Goal: Task Accomplishment & Management: Use online tool/utility

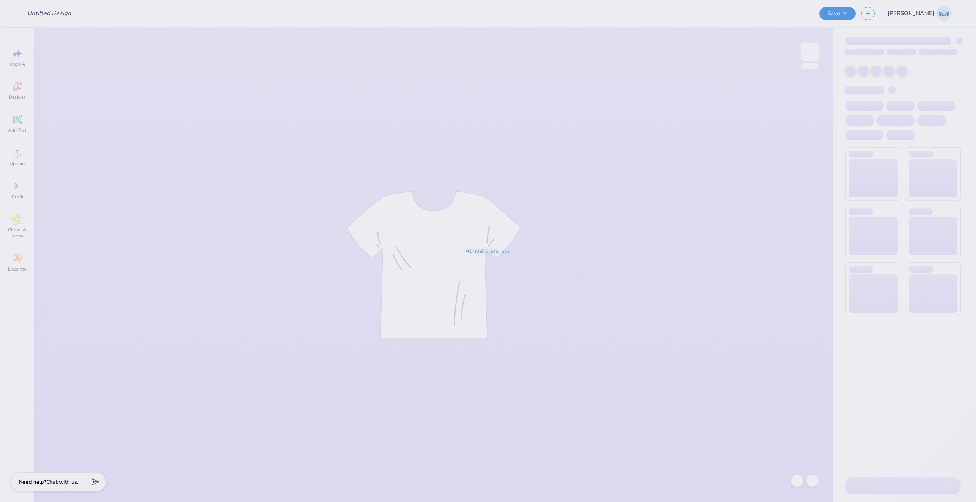
type input "MLR Merch!"
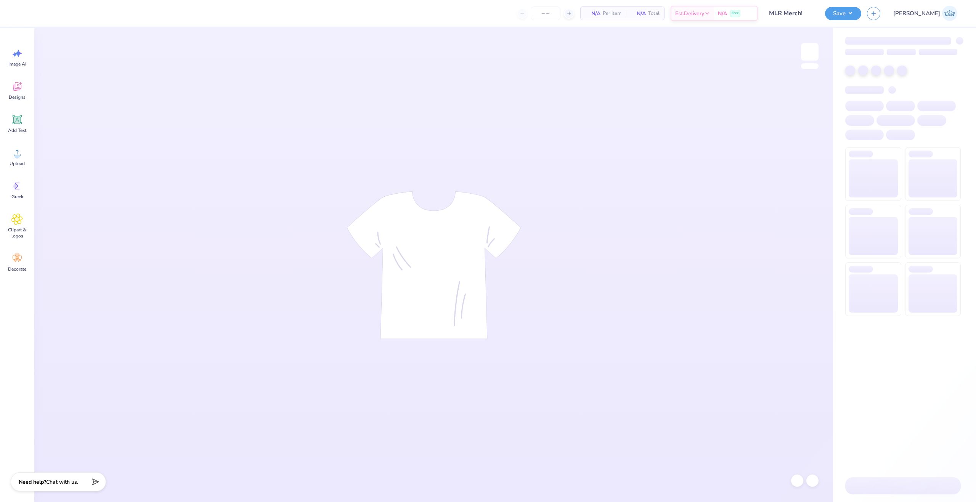
type input "24"
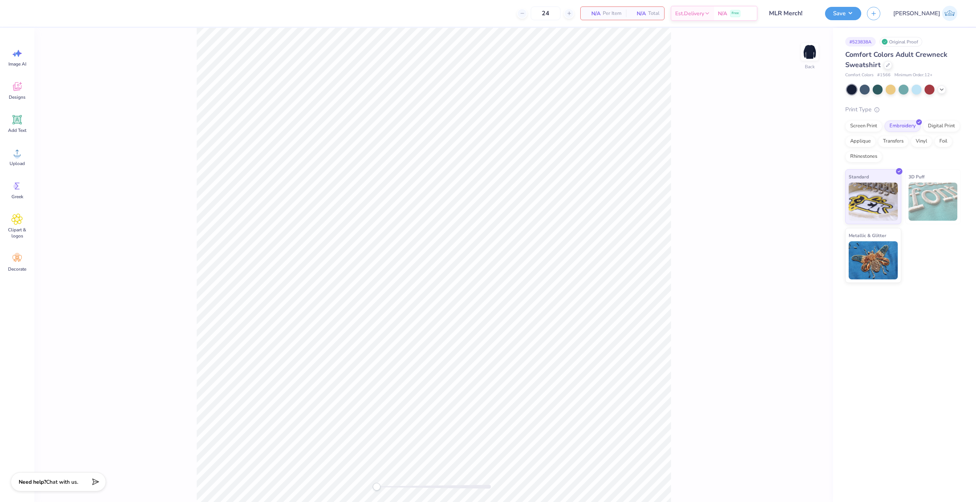
click at [34, 162] on div "Back" at bounding box center [433, 265] width 799 height 474
click at [19, 157] on circle at bounding box center [16, 155] width 5 height 5
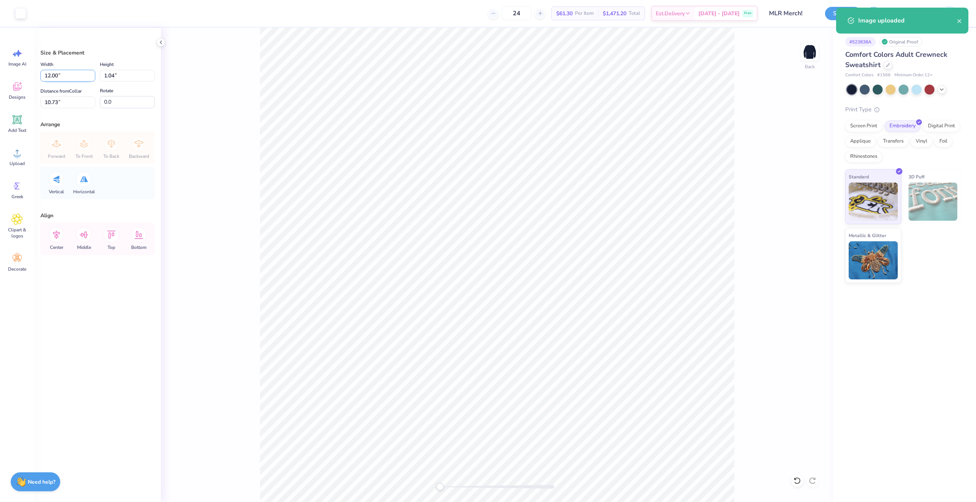
click at [58, 75] on input "12.00" at bounding box center [67, 76] width 55 height 12
type input "10.00"
type input "0.86"
click at [58, 101] on input "10.82" at bounding box center [67, 102] width 55 height 12
click at [108, 103] on input "0.0" at bounding box center [127, 102] width 55 height 12
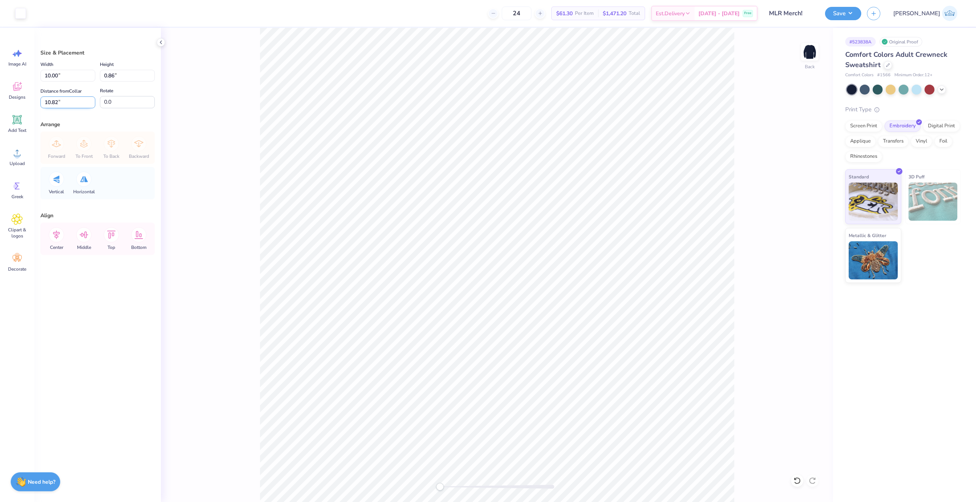
click at [71, 100] on input "10.82" at bounding box center [67, 102] width 55 height 12
type input "3"
click at [51, 79] on input "10.00" at bounding box center [67, 76] width 55 height 12
type input "9.00"
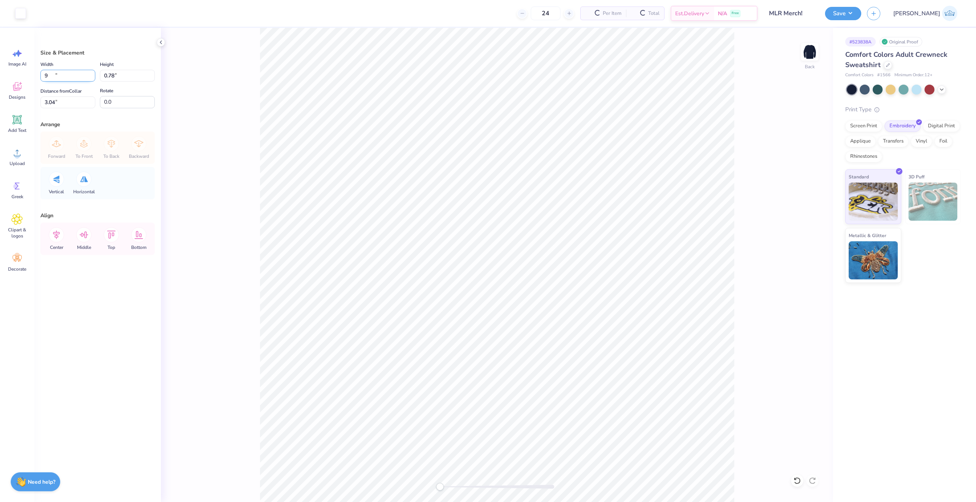
type input "0.78"
click at [58, 108] on input "3.04" at bounding box center [67, 102] width 55 height 12
type input "3"
click at [55, 239] on icon at bounding box center [56, 234] width 15 height 15
click at [223, 307] on div "Back" at bounding box center [497, 265] width 672 height 474
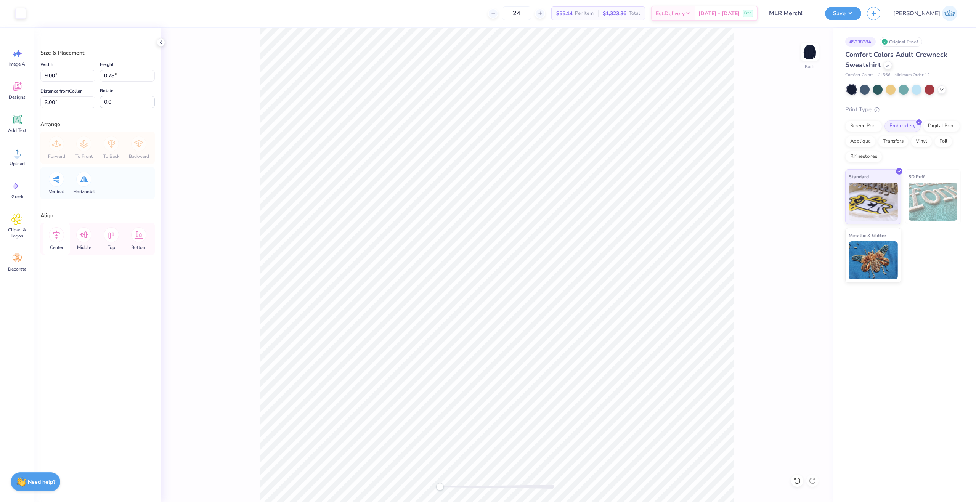
click at [56, 236] on icon at bounding box center [56, 235] width 7 height 9
click at [897, 127] on div "Embroidery" at bounding box center [902, 124] width 36 height 11
click at [861, 9] on button "Save" at bounding box center [843, 12] width 36 height 13
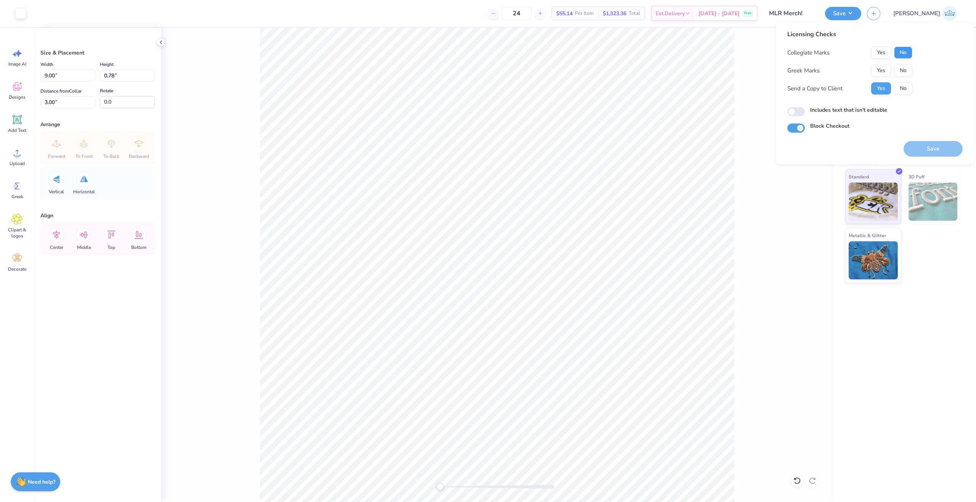
click at [910, 55] on button "No" at bounding box center [903, 53] width 18 height 12
drag, startPoint x: 913, startPoint y: 69, endPoint x: 909, endPoint y: 70, distance: 4.6
click at [913, 70] on div "Licensing Checks Collegiate Marks Yes No Greek Marks Yes No Send a Copy to Clie…" at bounding box center [874, 81] width 175 height 103
click at [909, 70] on button "No" at bounding box center [903, 70] width 18 height 12
click at [804, 110] on input "Includes text that isn't editable" at bounding box center [796, 111] width 18 height 9
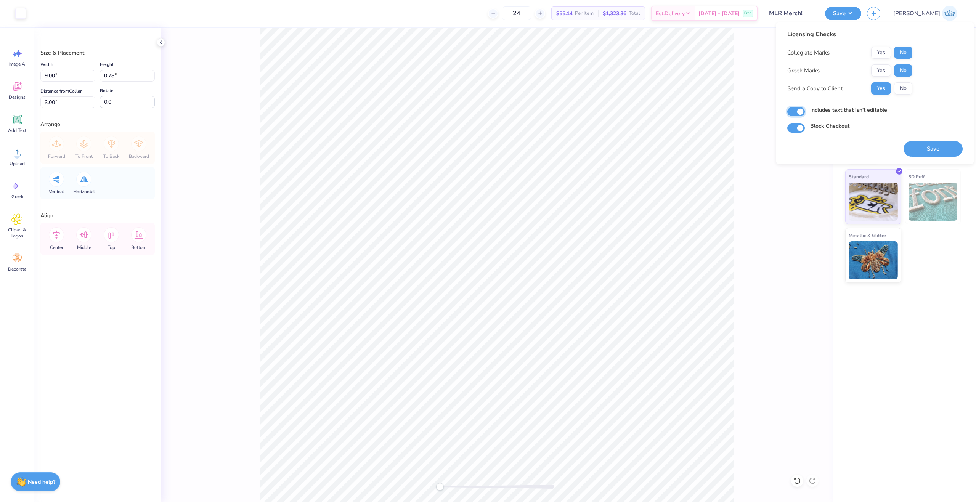
checkbox input "true"
click at [924, 147] on button "Save" at bounding box center [933, 149] width 59 height 16
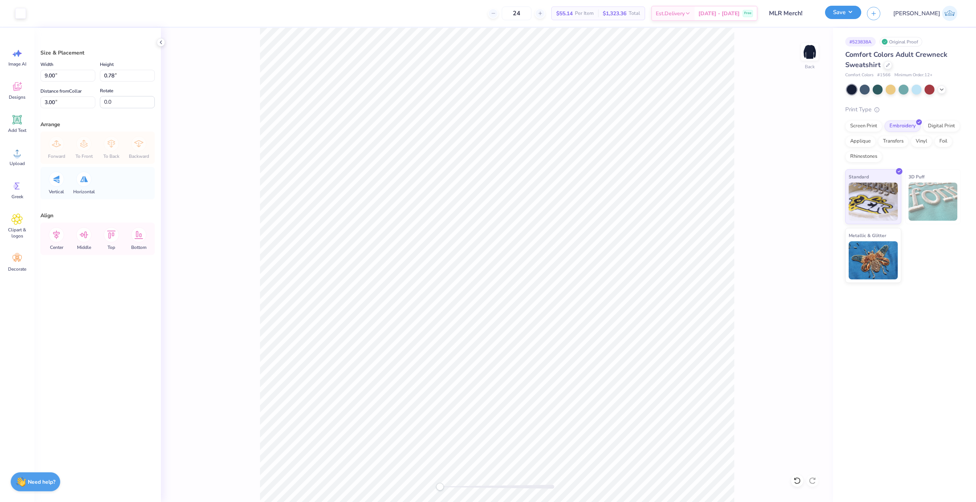
click at [861, 17] on button "Save" at bounding box center [843, 12] width 36 height 13
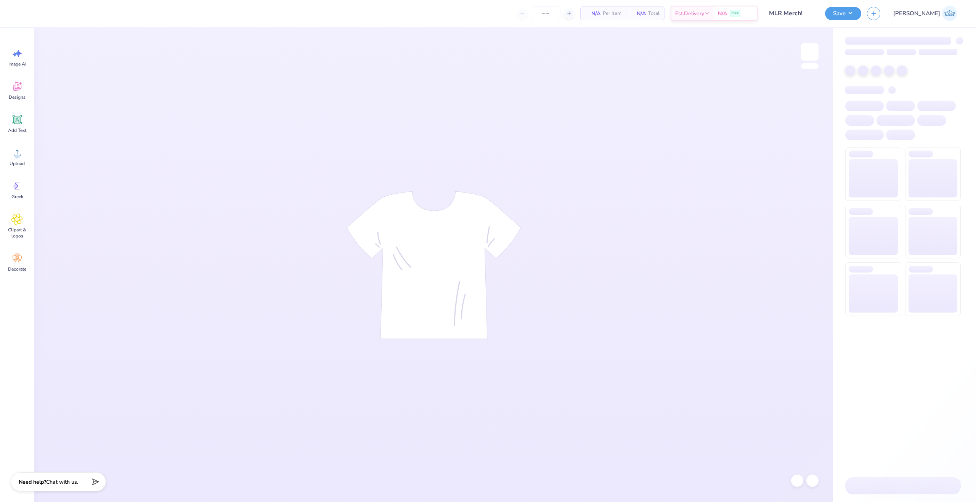
type input "24"
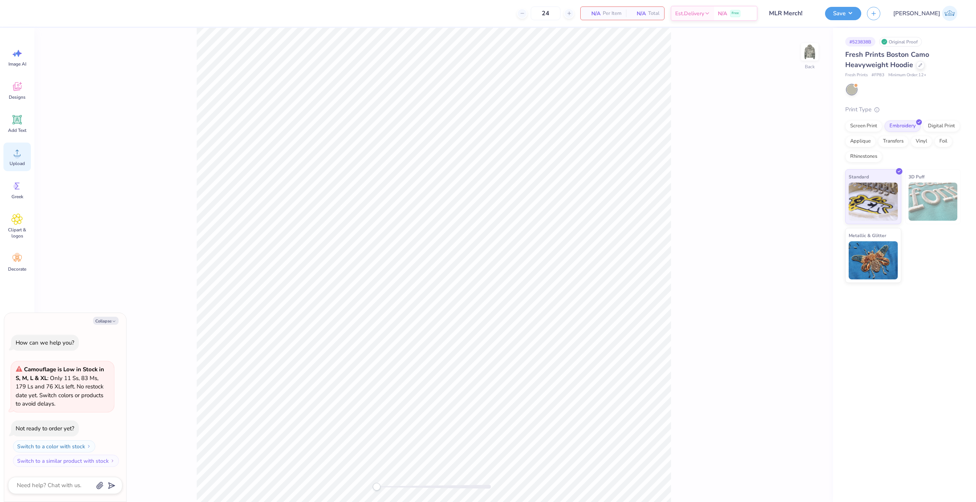
click at [30, 159] on div "Upload" at bounding box center [16, 157] width 27 height 29
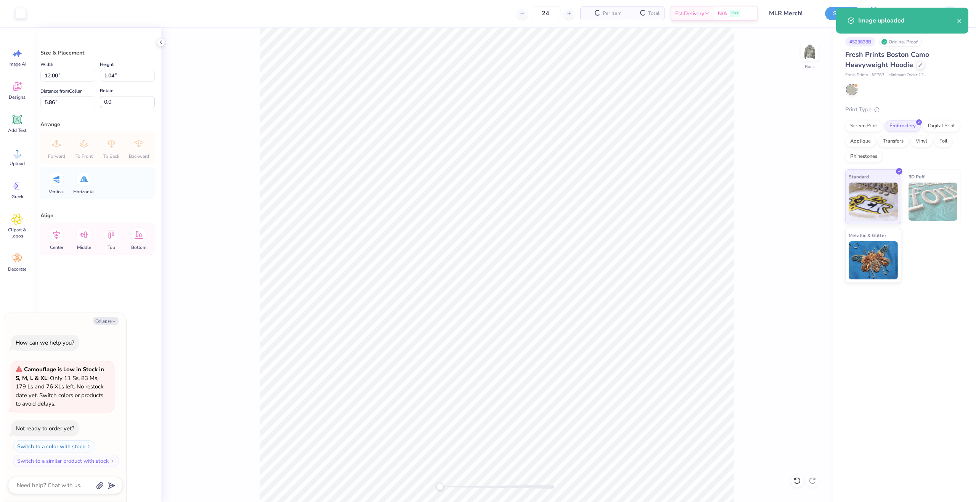
type textarea "x"
click at [56, 75] on input "12.00" at bounding box center [67, 76] width 55 height 12
type input "9"
type textarea "x"
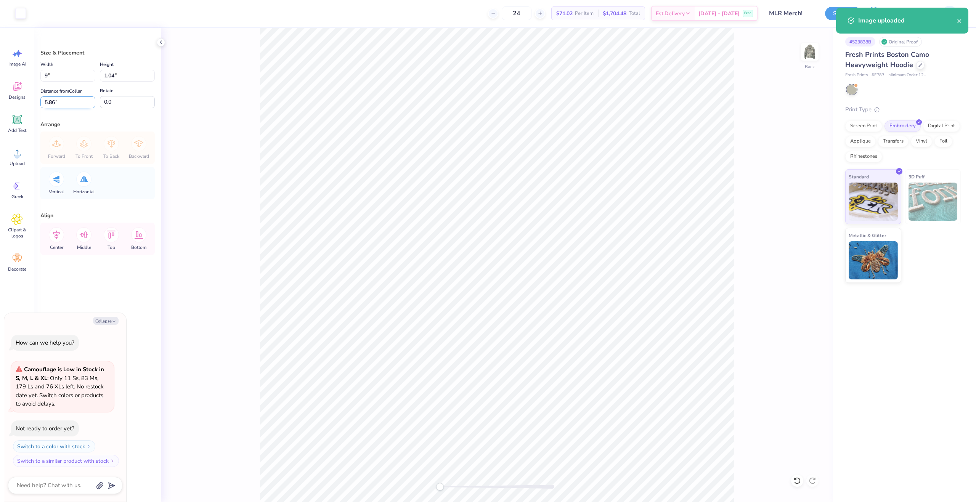
type input "9.00"
type input "0.78"
type input "5.99"
click at [51, 97] on input "5.99" at bounding box center [67, 102] width 55 height 12
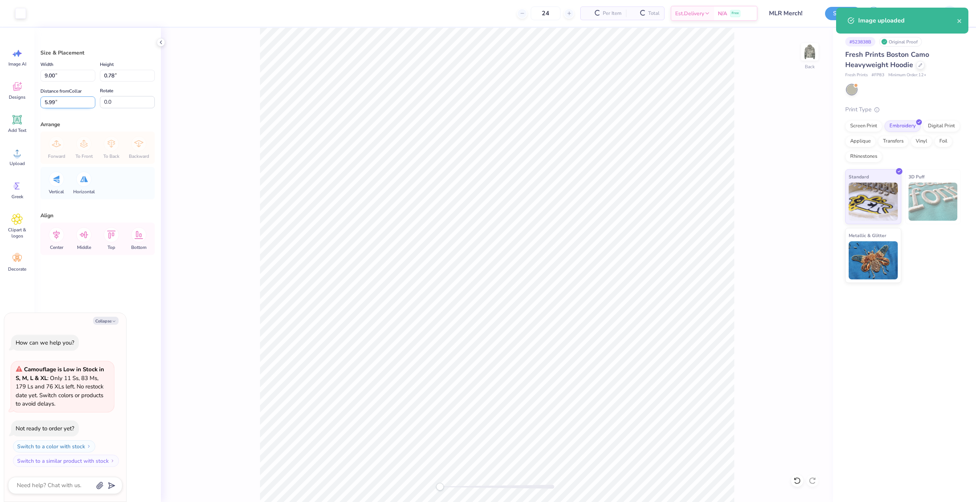
type textarea "x"
type input "3"
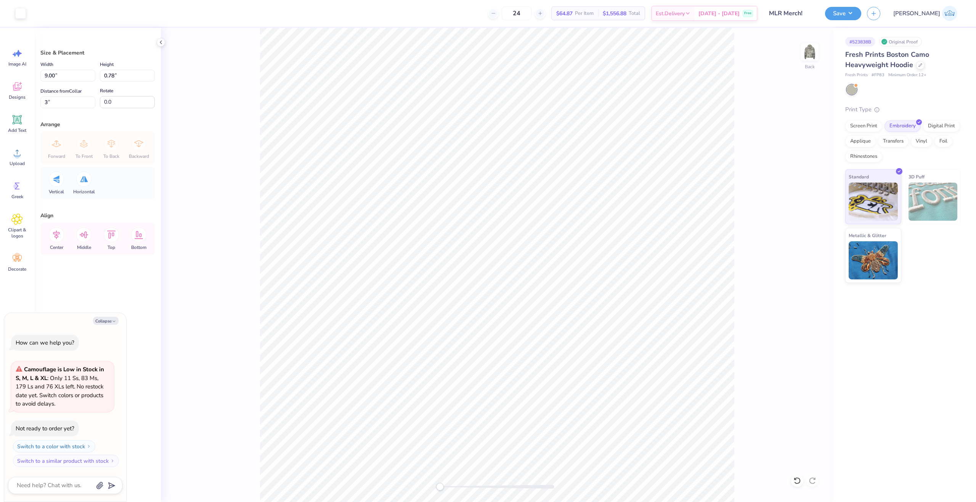
click at [227, 226] on div "Back" at bounding box center [497, 265] width 672 height 474
click at [57, 235] on icon at bounding box center [56, 234] width 15 height 15
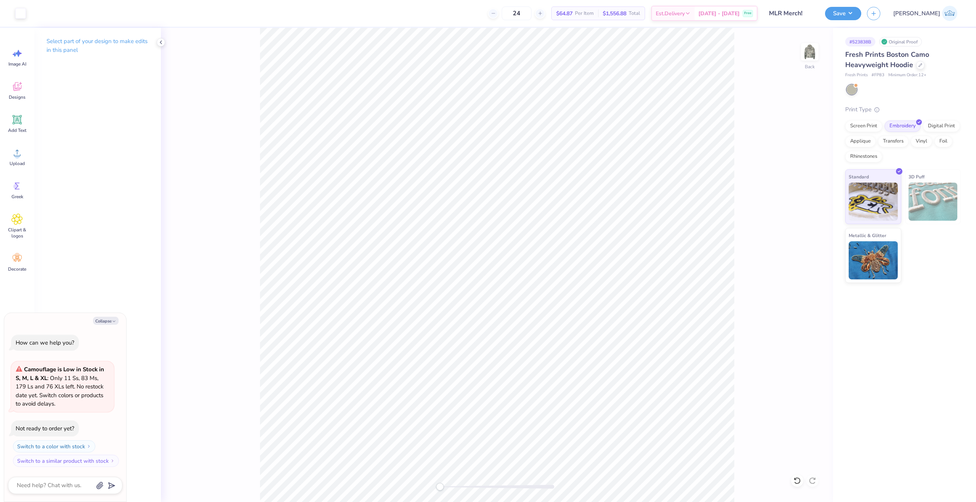
click at [861, 18] on button "Save" at bounding box center [843, 13] width 36 height 13
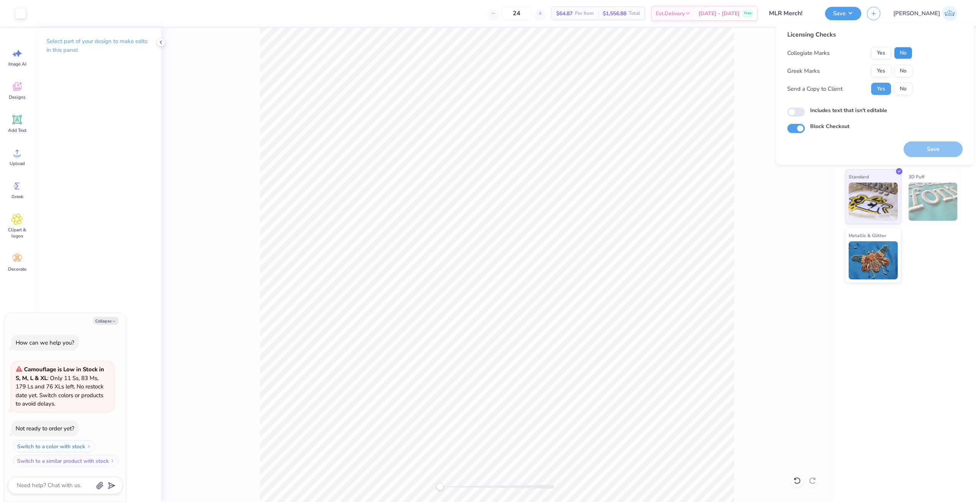
click at [898, 47] on button "No" at bounding box center [903, 53] width 18 height 12
click at [904, 67] on button "No" at bounding box center [903, 71] width 18 height 12
type textarea "x"
click at [791, 113] on input "Includes text that isn't editable" at bounding box center [796, 112] width 18 height 9
checkbox input "true"
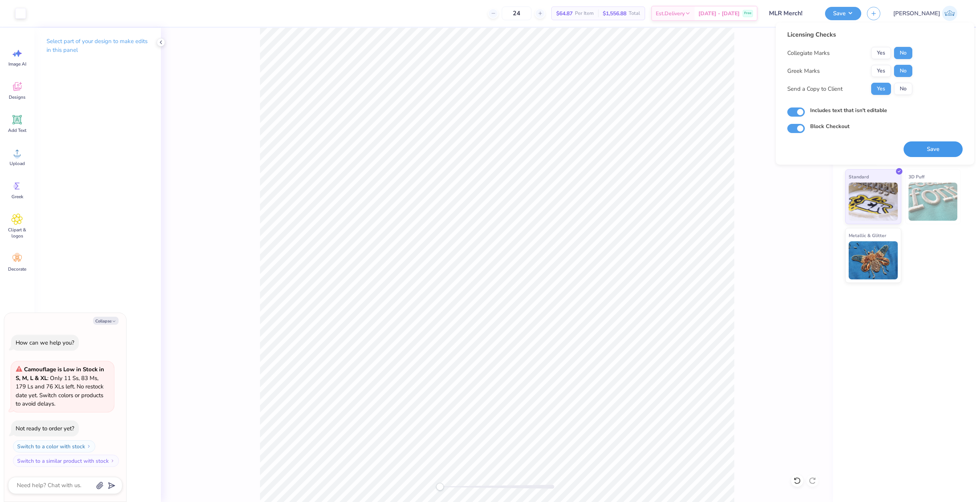
click at [940, 149] on button "Save" at bounding box center [933, 149] width 59 height 16
type textarea "x"
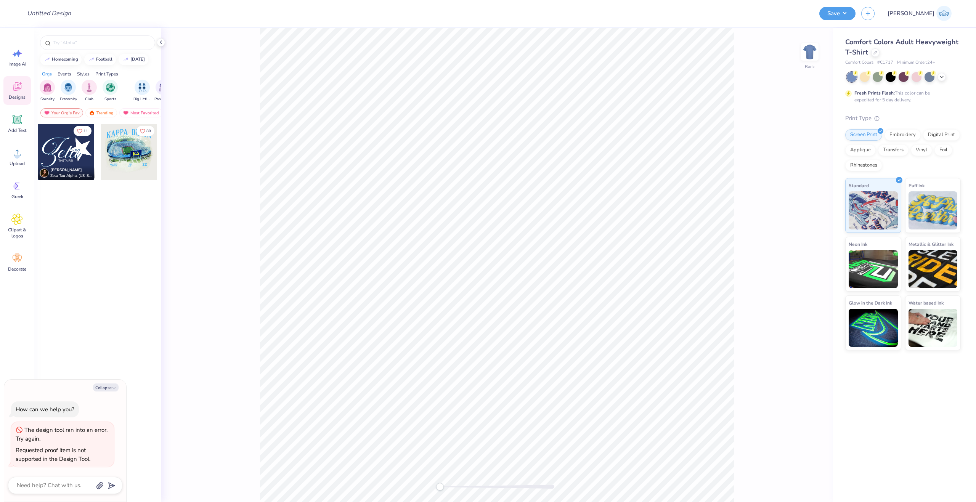
type textarea "x"
